Goal: Find contact information: Find contact information

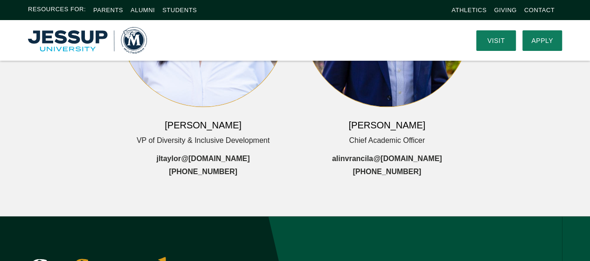
scroll to position [508, 0]
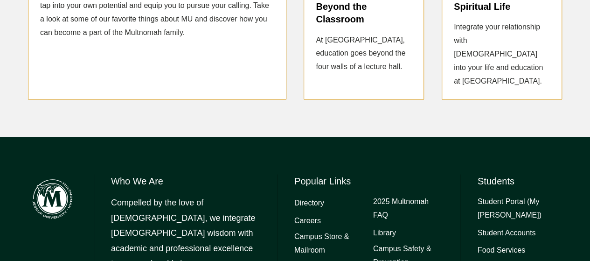
scroll to position [1211, 0]
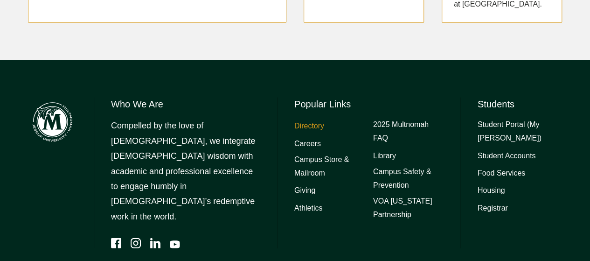
click at [312, 119] on link "Directory" at bounding box center [309, 126] width 30 height 14
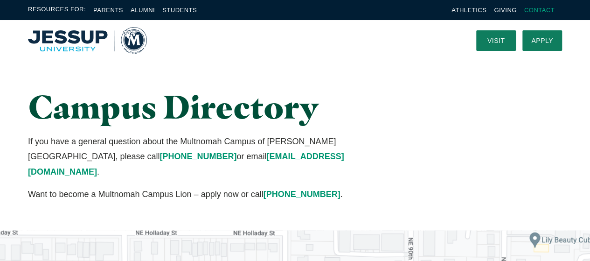
click at [538, 11] on link "Contact" at bounding box center [539, 10] width 30 height 7
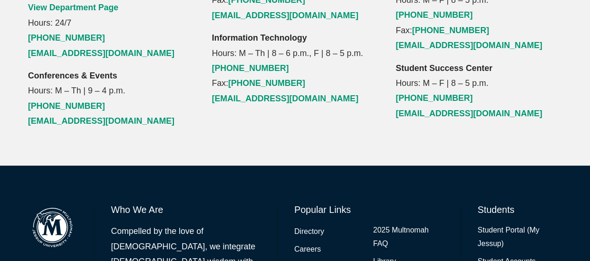
scroll to position [1280, 0]
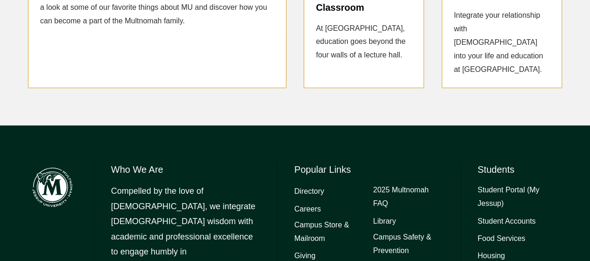
scroll to position [1211, 0]
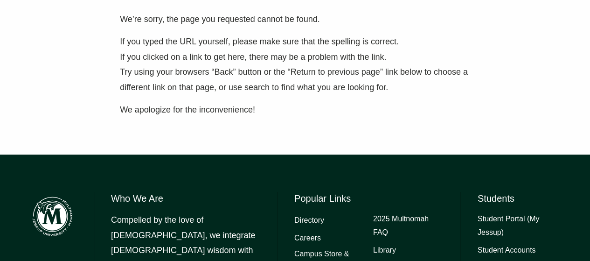
scroll to position [179, 0]
